Goal: Find specific page/section: Find specific page/section

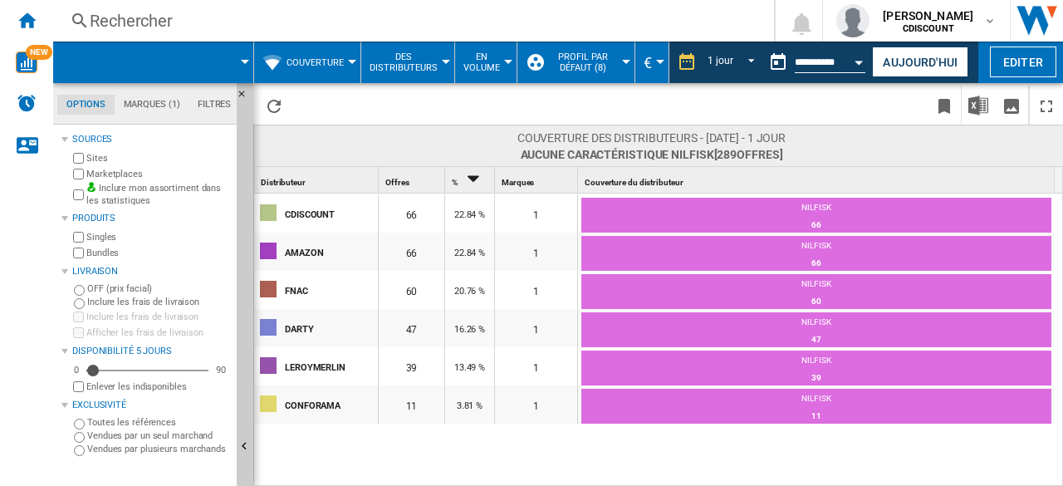
click at [316, 73] on button "Couverture" at bounding box center [320, 63] width 66 height 42
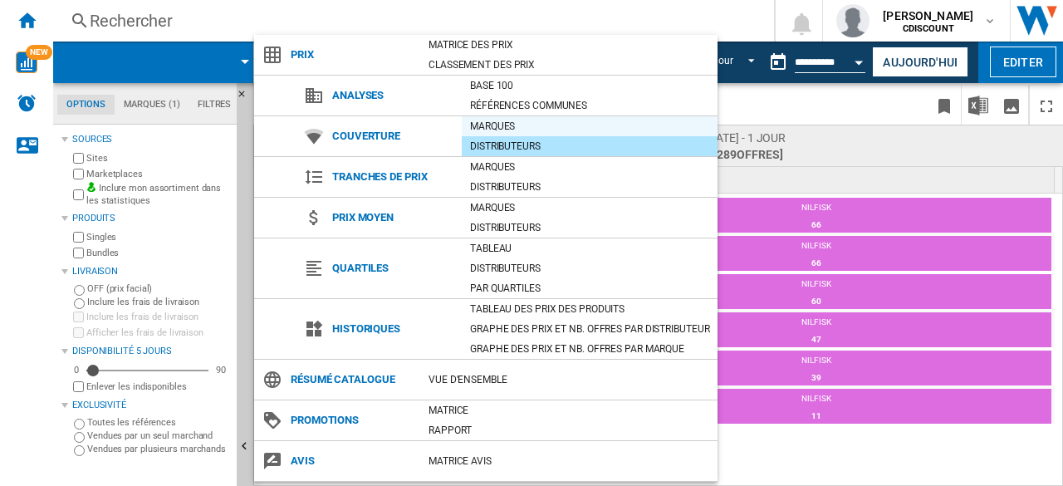
click at [483, 122] on div "Marques" at bounding box center [590, 126] width 256 height 17
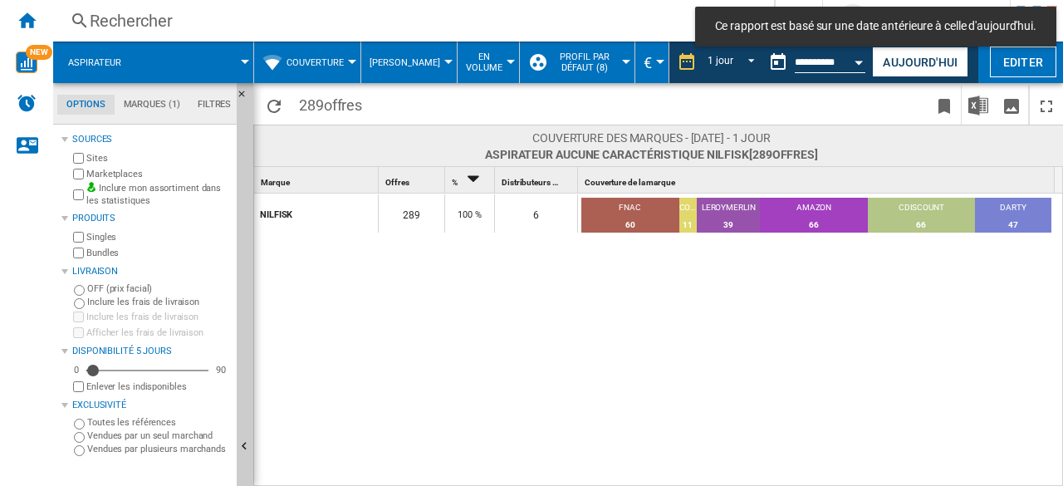
click at [396, 62] on span "[PERSON_NAME]" at bounding box center [405, 62] width 71 height 11
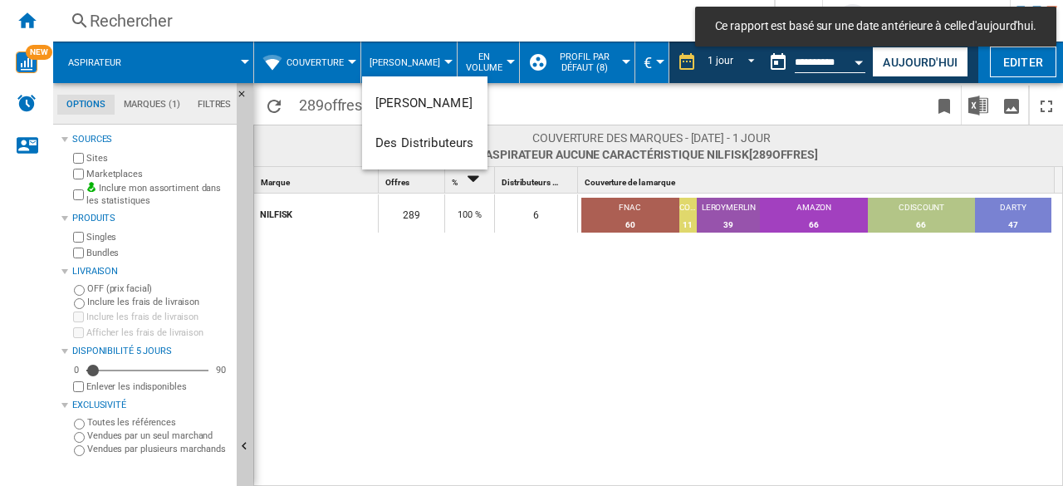
click at [336, 51] on md-backdrop at bounding box center [531, 243] width 1063 height 486
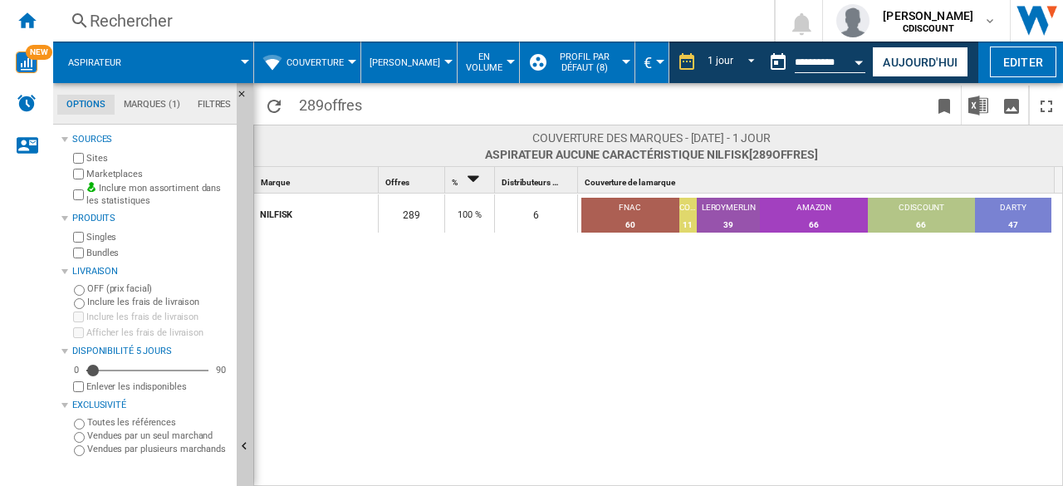
click at [336, 51] on button "Couverture" at bounding box center [320, 63] width 66 height 42
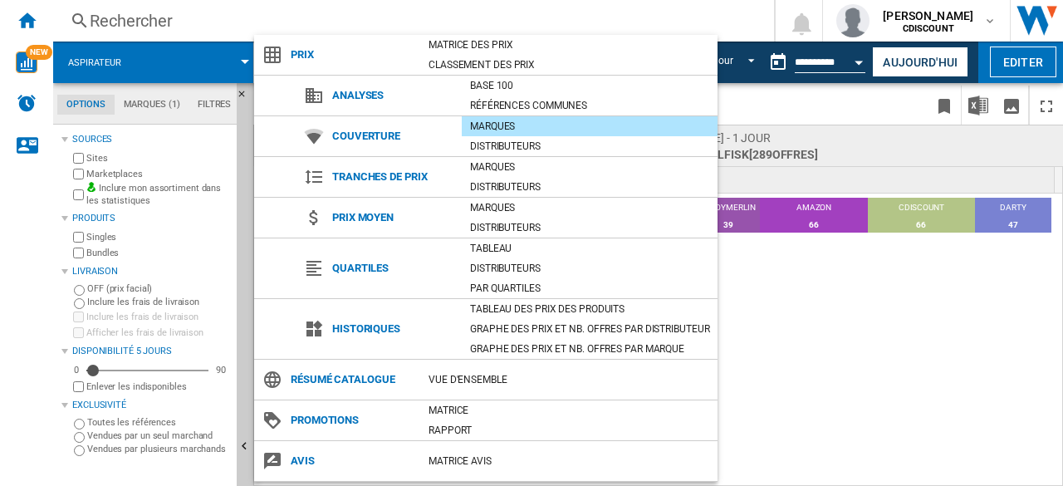
click at [488, 129] on div "Marques" at bounding box center [590, 126] width 256 height 17
click at [783, 91] on md-backdrop at bounding box center [531, 243] width 1063 height 486
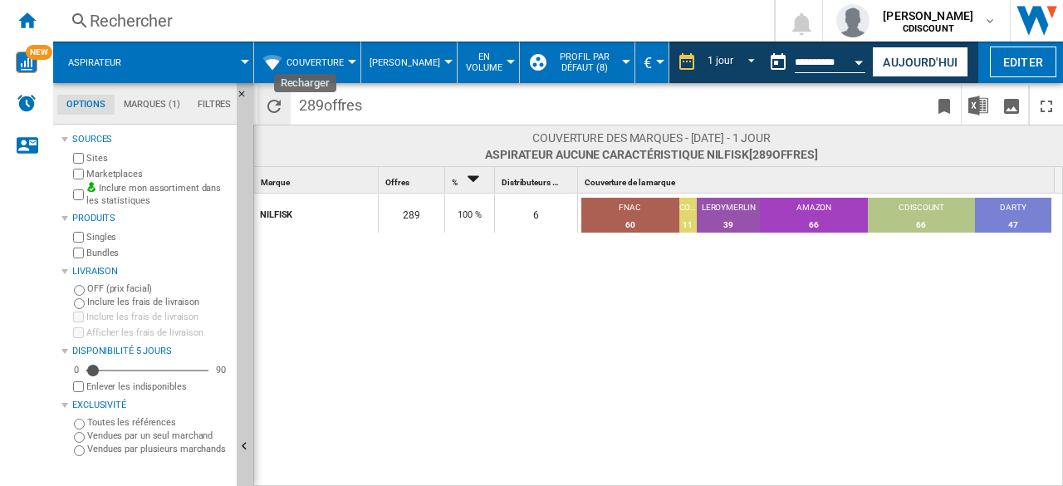
click at [277, 104] on ng-md-icon "Recharger" at bounding box center [274, 106] width 20 height 20
